Goal: Information Seeking & Learning: Learn about a topic

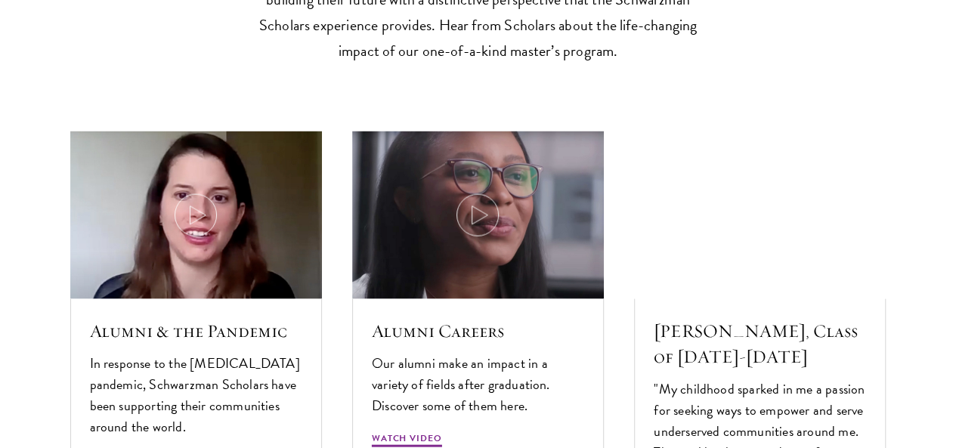
scroll to position [4325, 0]
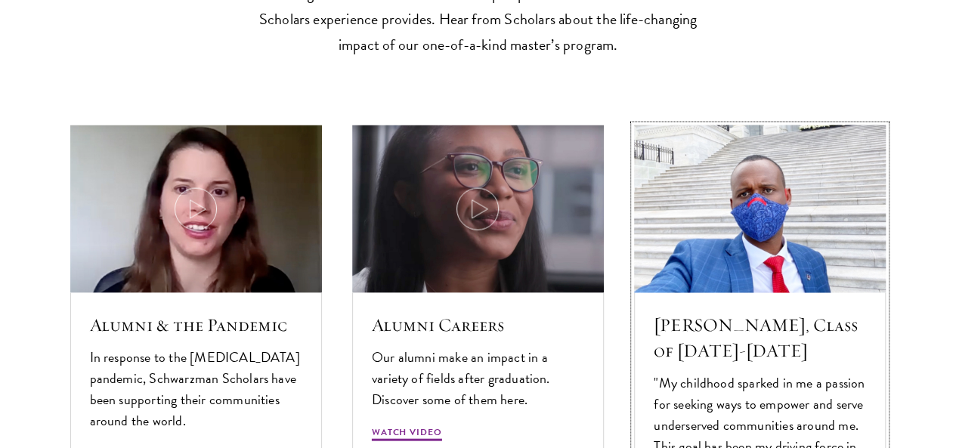
click at [724, 213] on img at bounding box center [761, 209] width 268 height 178
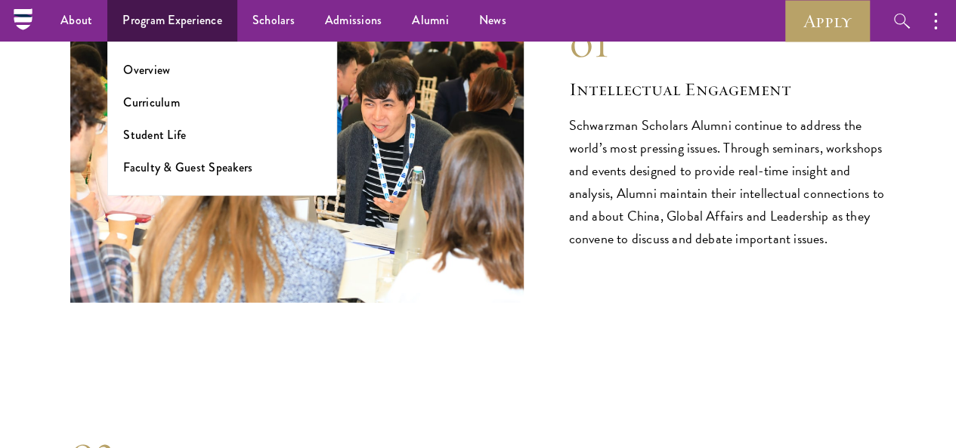
scroll to position [1511, 0]
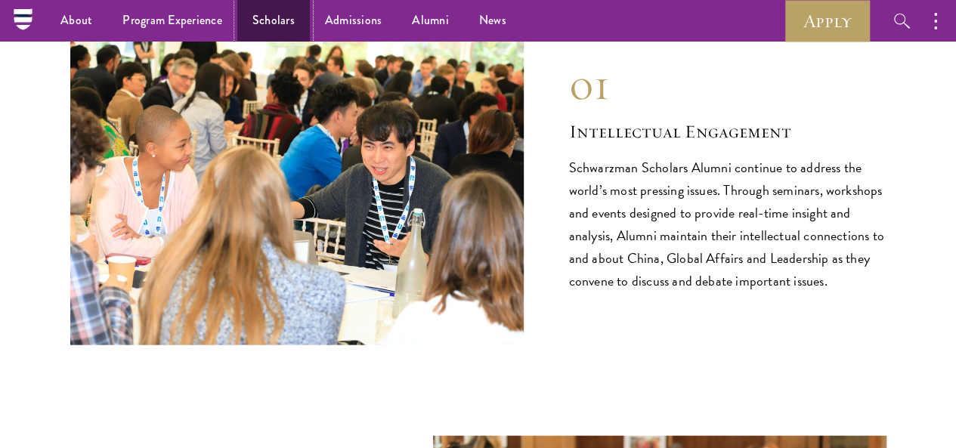
click at [257, 27] on link "Scholars" at bounding box center [273, 21] width 73 height 42
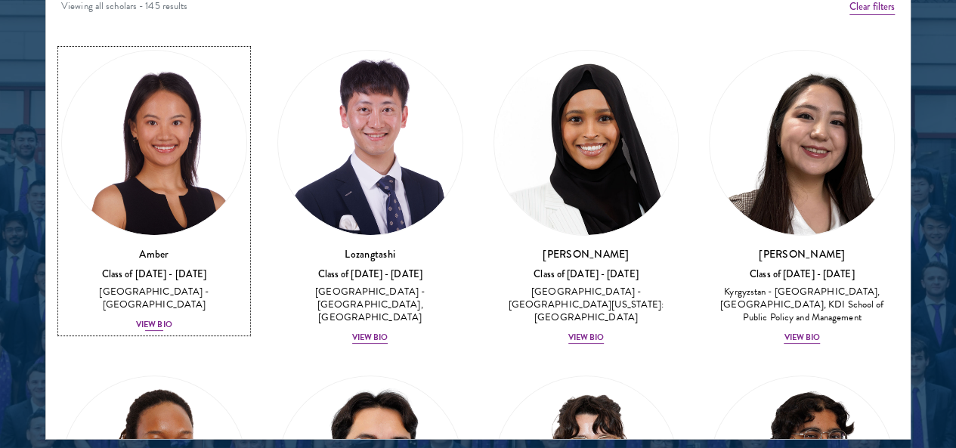
click at [172, 319] on div "View Bio" at bounding box center [154, 325] width 36 height 12
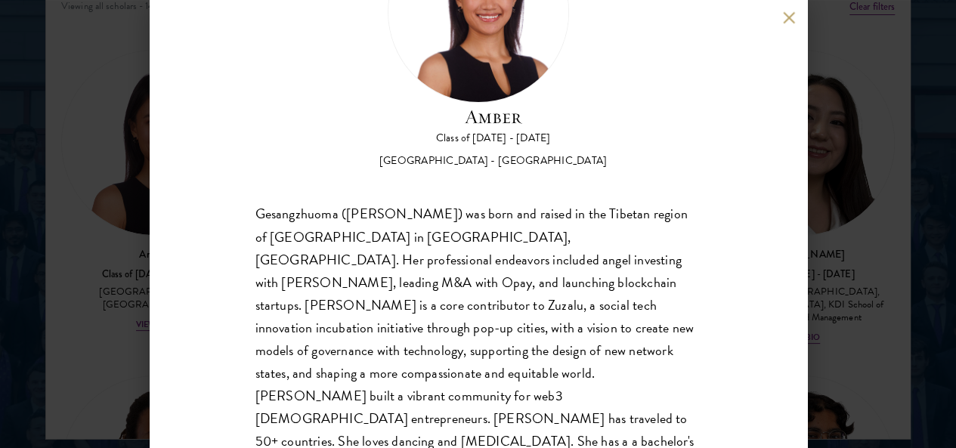
scroll to position [132, 0]
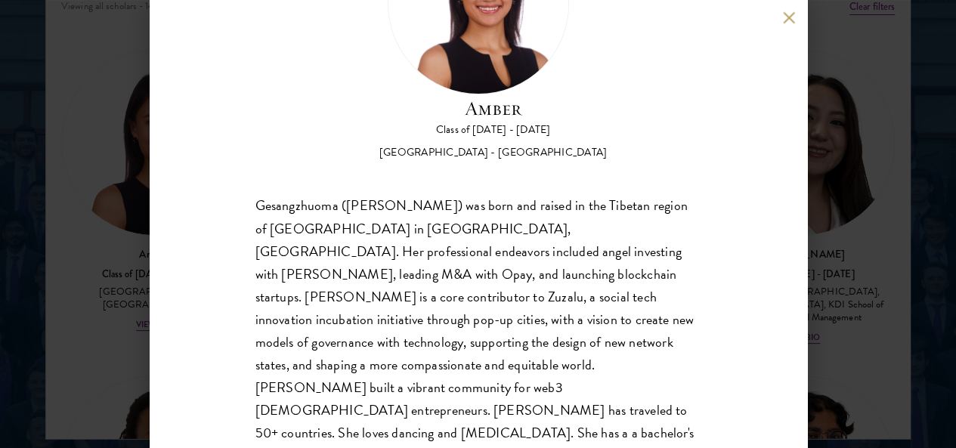
click at [789, 27] on div "Amber Class of 2025 - 2026 China - Peking University Gesangzhuoma (Amber) was b…" at bounding box center [479, 224] width 658 height 448
click at [786, 16] on button at bounding box center [789, 17] width 13 height 13
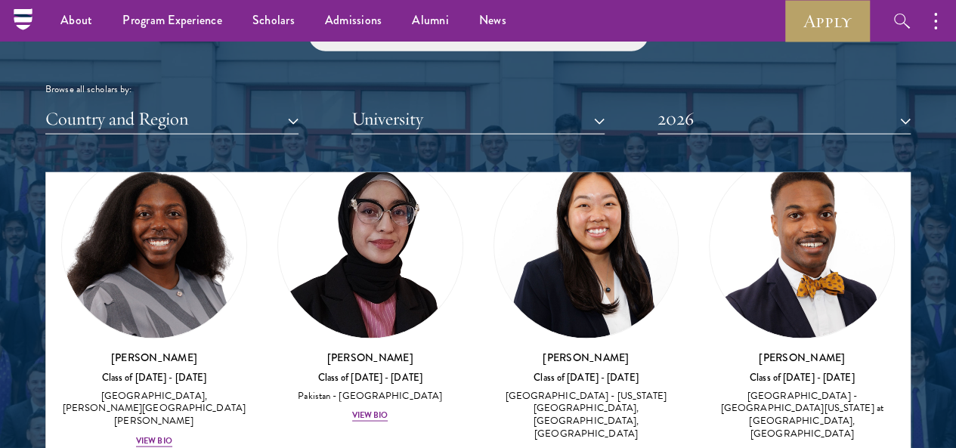
scroll to position [4304, 0]
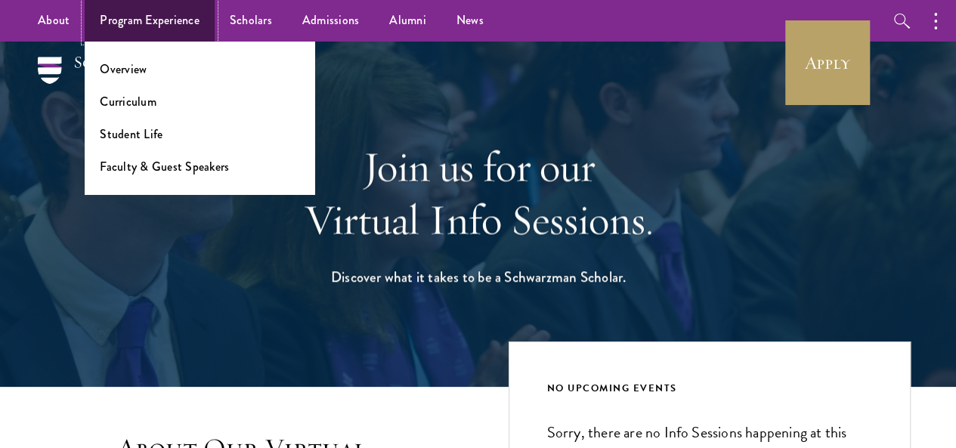
click at [153, 28] on link "Program Experience" at bounding box center [150, 21] width 130 height 42
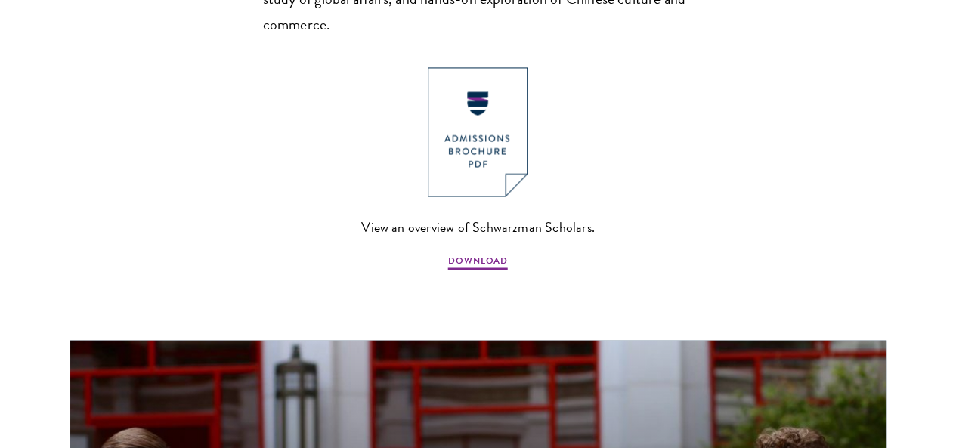
scroll to position [1169, 0]
click at [491, 257] on span "DOWNLOAD" at bounding box center [478, 263] width 60 height 18
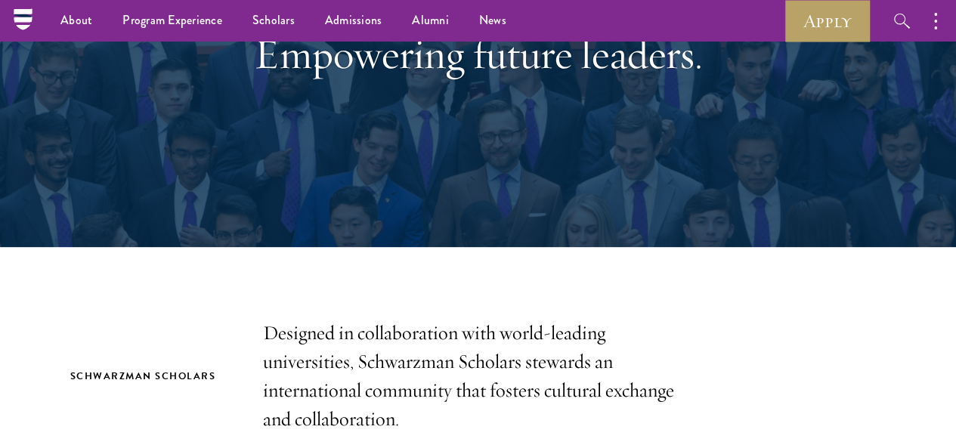
scroll to position [0, 0]
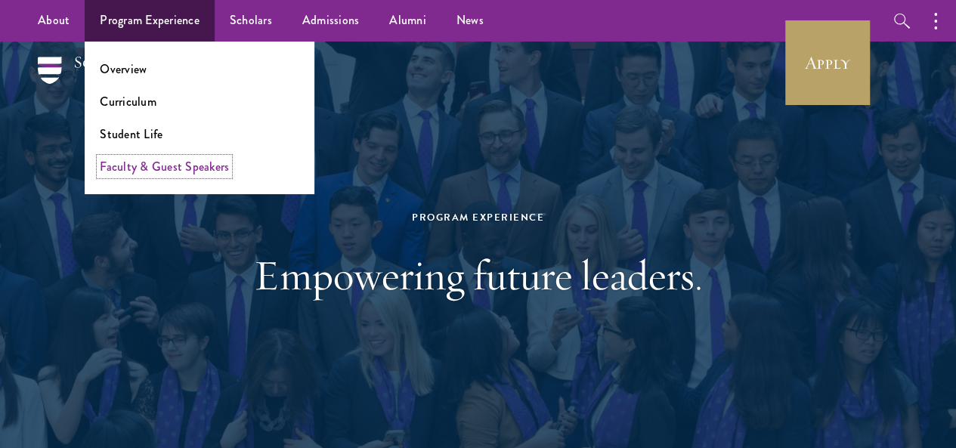
click at [134, 170] on link "Faculty & Guest Speakers" at bounding box center [164, 166] width 129 height 17
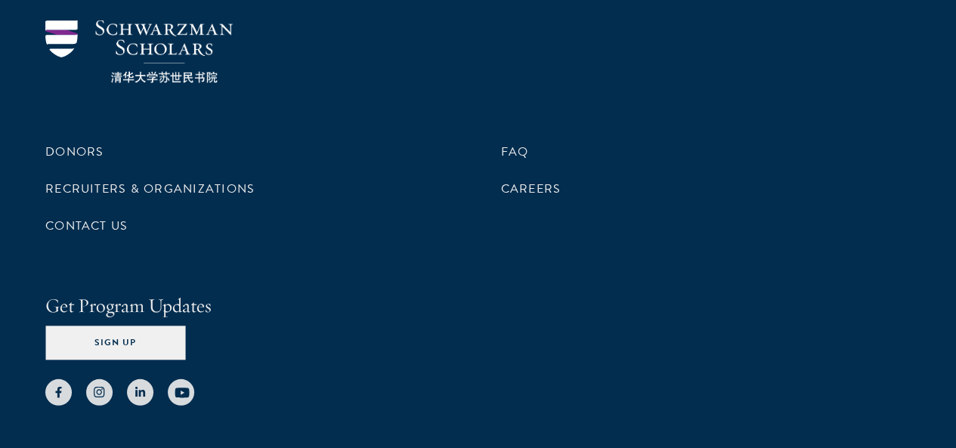
scroll to position [7774, 0]
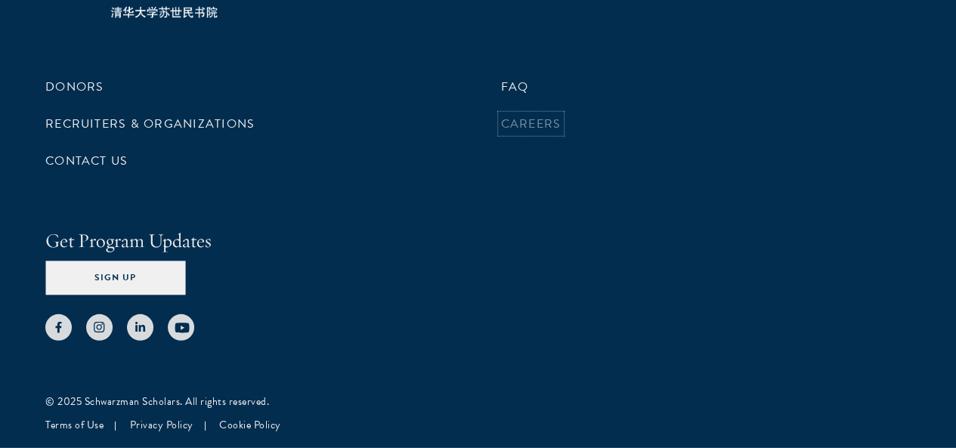
click at [502, 133] on link "Careers" at bounding box center [531, 124] width 60 height 18
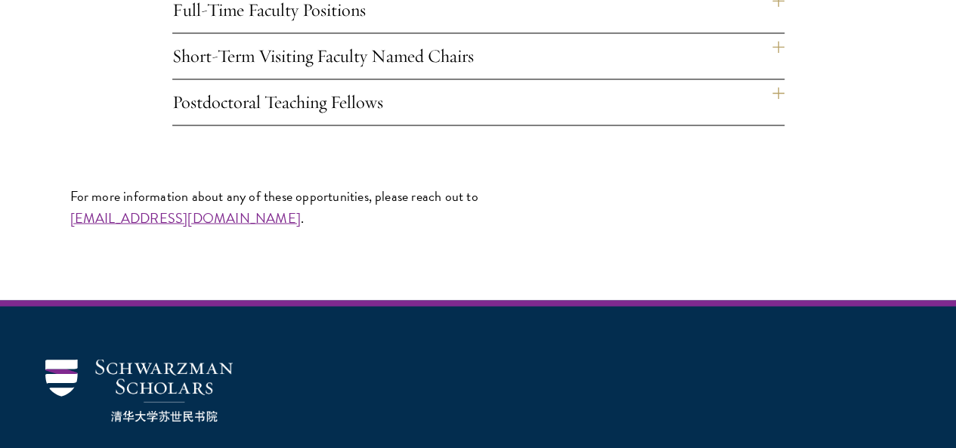
scroll to position [1229, 0]
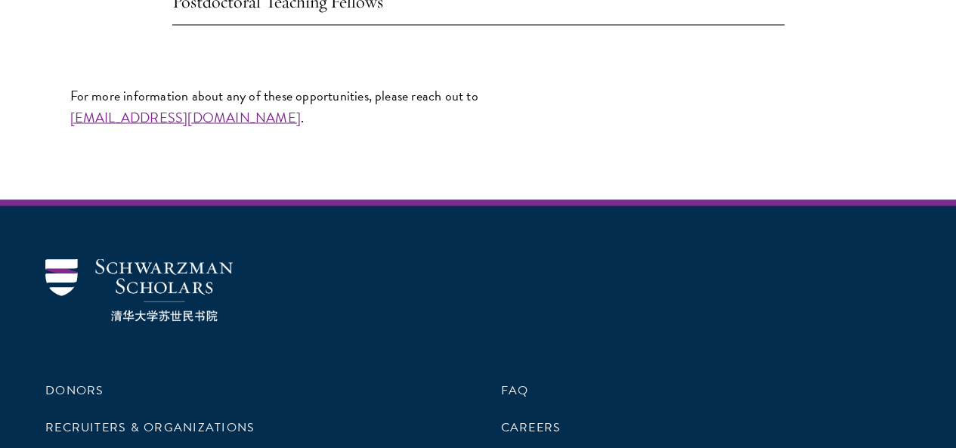
scroll to position [1376, 0]
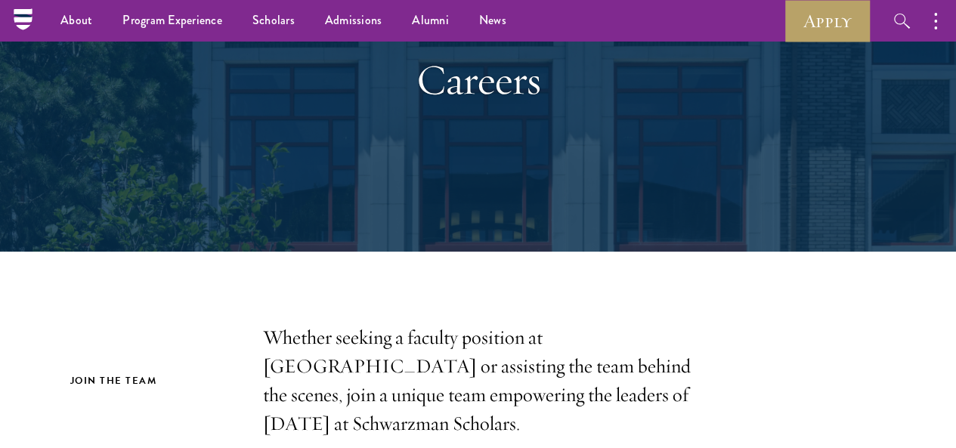
scroll to position [0, 0]
